Goal: Task Accomplishment & Management: Manage account settings

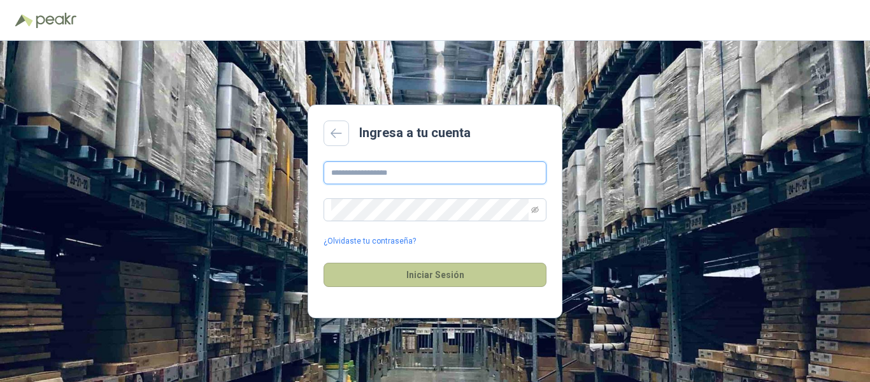
type input "**********"
click at [450, 275] on button "Iniciar Sesión" at bounding box center [435, 274] width 223 height 24
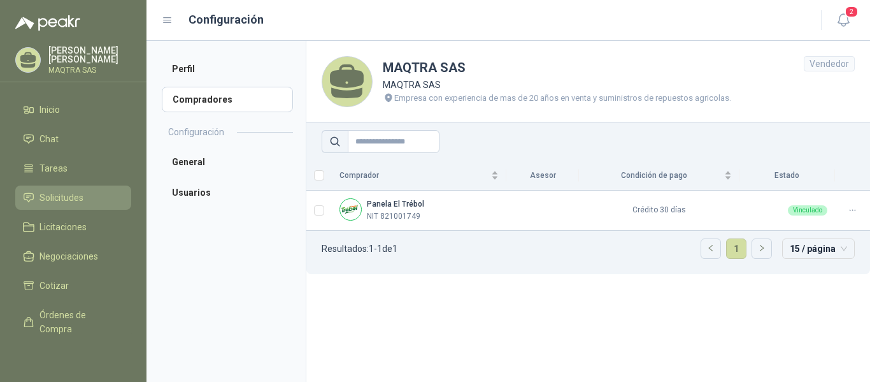
click at [50, 203] on span "Solicitudes" at bounding box center [61, 197] width 44 height 14
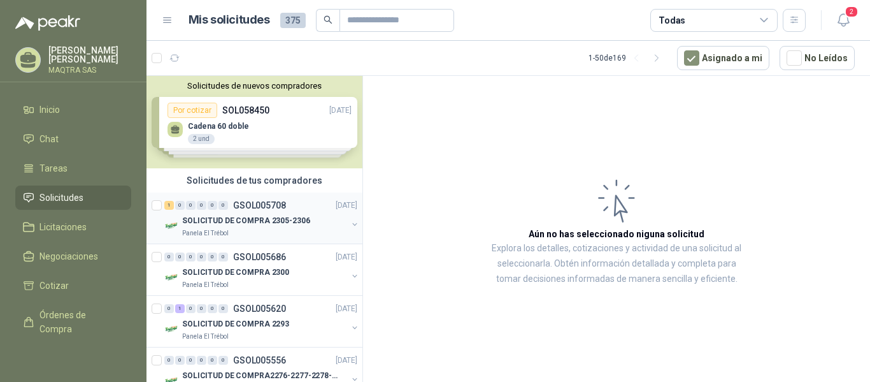
click at [269, 221] on p "SOLICITUD DE COMPRA 2305-2306" at bounding box center [246, 221] width 128 height 12
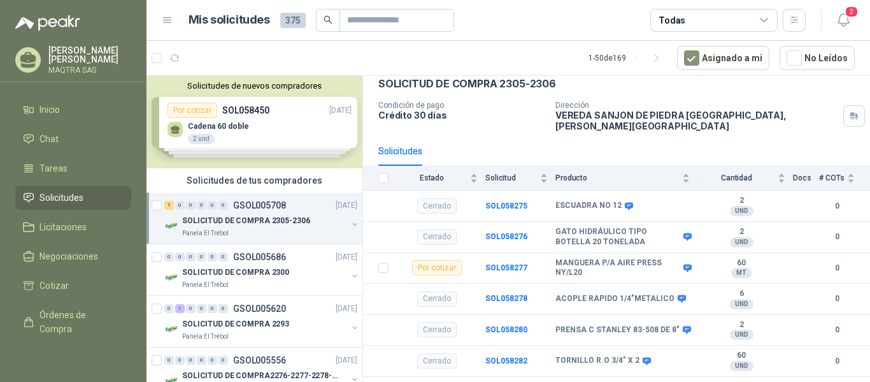
scroll to position [76, 0]
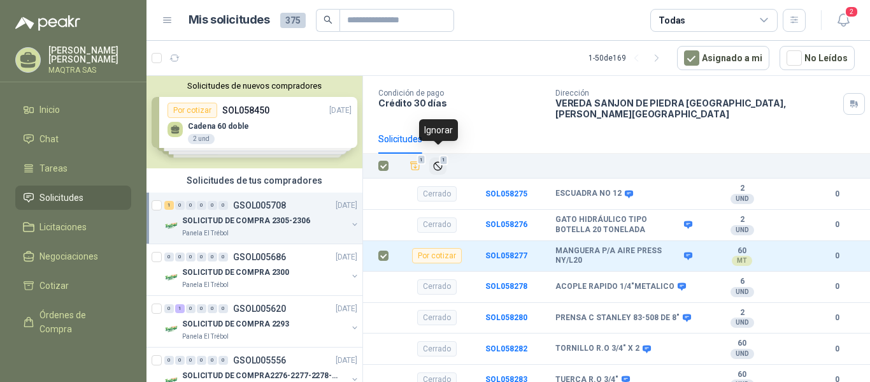
click at [434, 157] on button "1" at bounding box center [437, 165] width 17 height 17
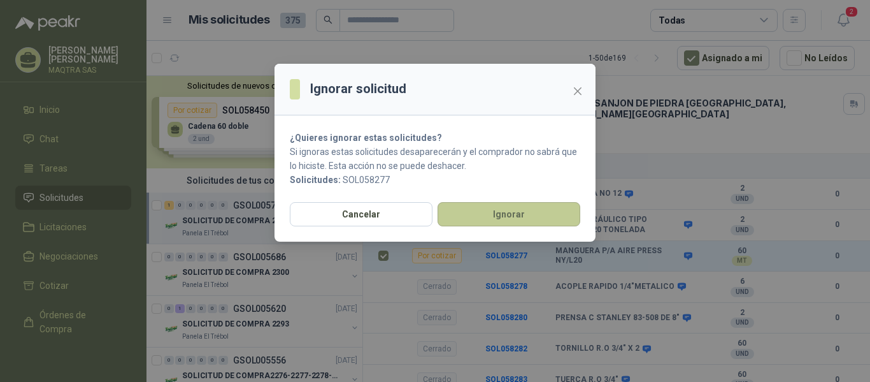
click at [534, 214] on button "Ignorar" at bounding box center [509, 214] width 143 height 24
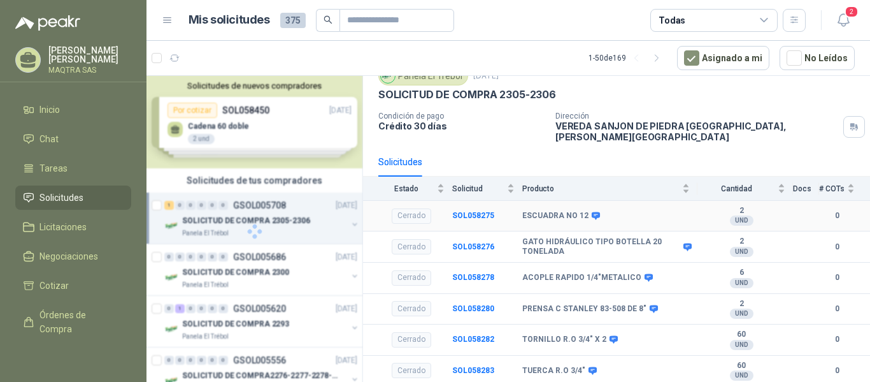
scroll to position [45, 0]
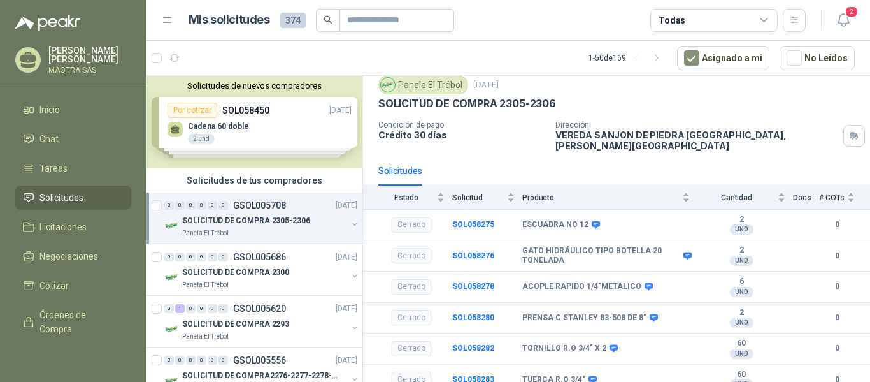
click at [24, 54] on icon at bounding box center [28, 60] width 20 height 20
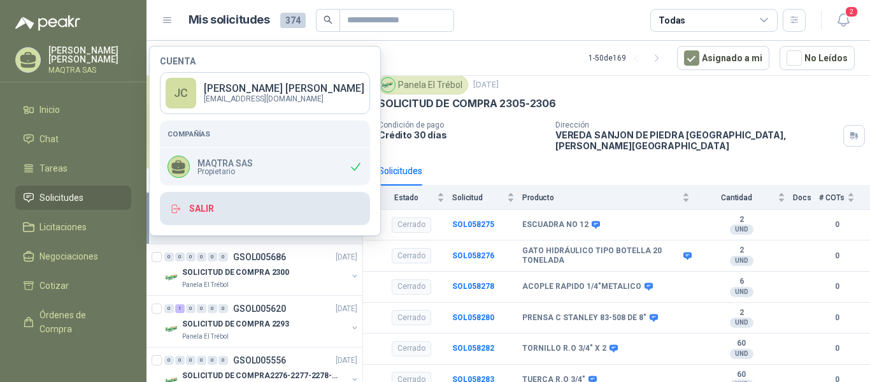
click at [207, 209] on button "Salir" at bounding box center [265, 208] width 210 height 33
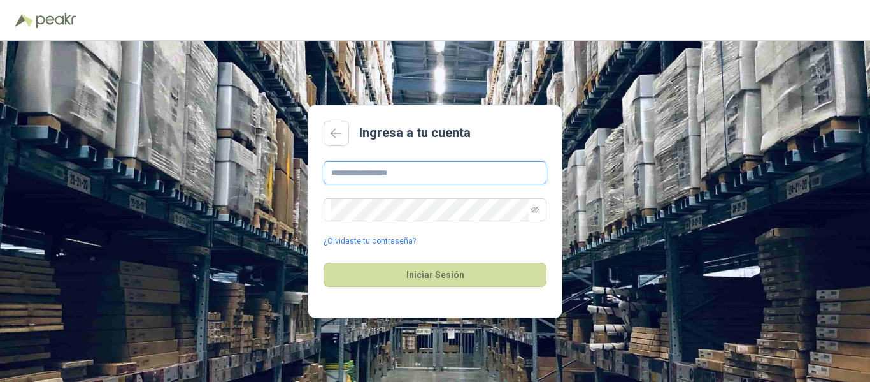
type input "**********"
